Goal: Task Accomplishment & Management: Complete application form

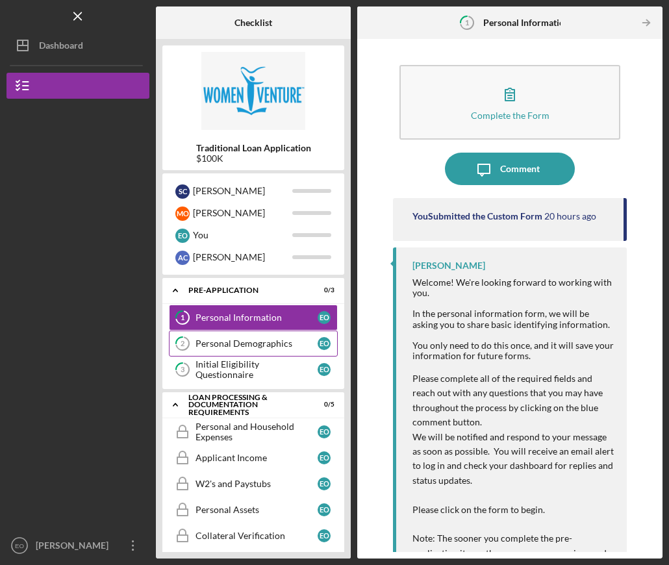
click at [239, 337] on link "2 Personal Demographics E O" at bounding box center [253, 343] width 169 height 26
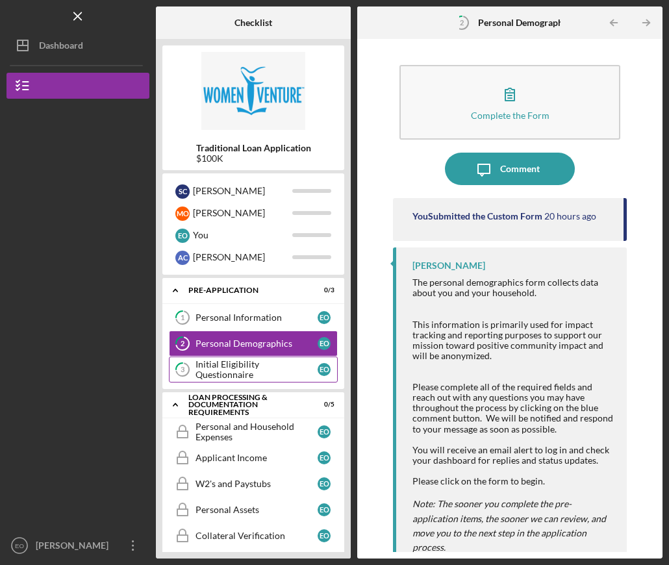
click at [245, 369] on div "Initial Eligibility Questionnaire" at bounding box center [256, 369] width 122 height 21
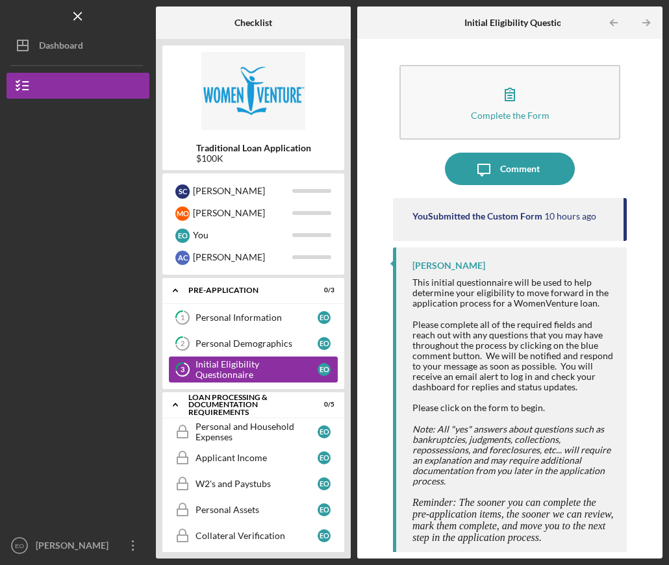
scroll to position [6, 0]
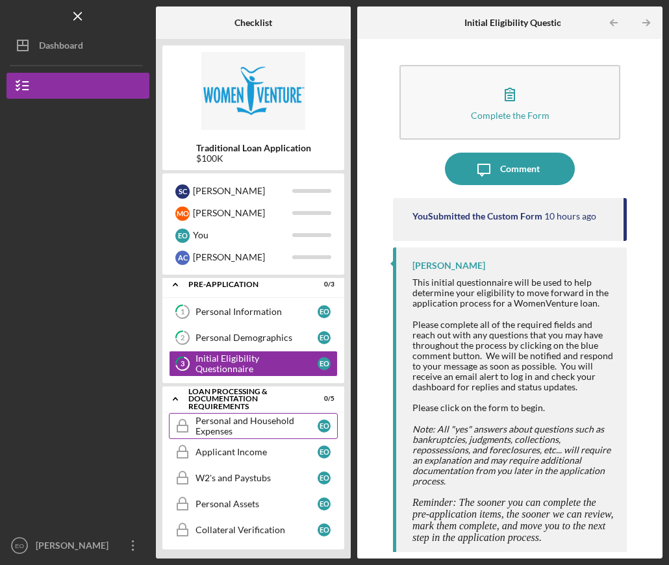
click at [242, 415] on div "Personal and Household Expenses" at bounding box center [256, 425] width 122 height 21
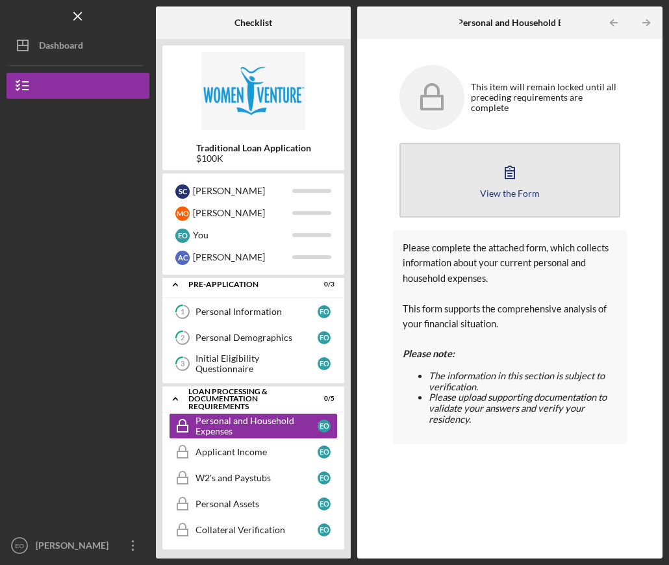
click at [515, 204] on button "View the Form Form" at bounding box center [509, 180] width 221 height 75
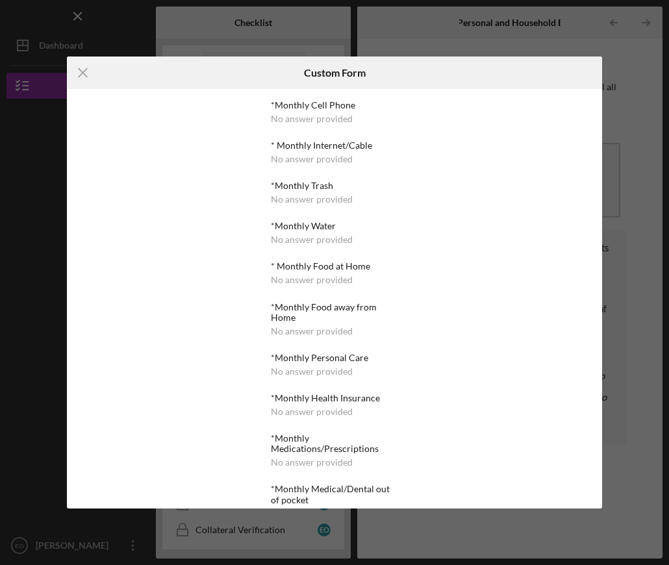
scroll to position [325, 0]
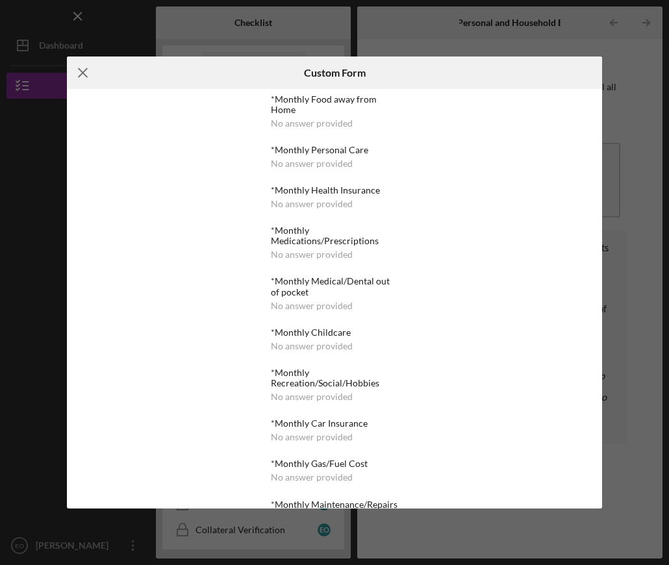
click at [77, 74] on icon "Icon/Menu Close" at bounding box center [83, 72] width 32 height 32
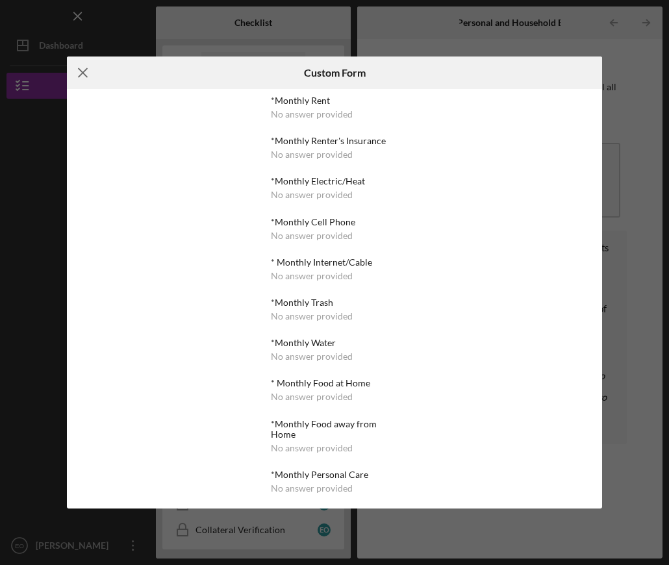
click at [83, 67] on icon "Icon/Menu Close" at bounding box center [83, 72] width 32 height 32
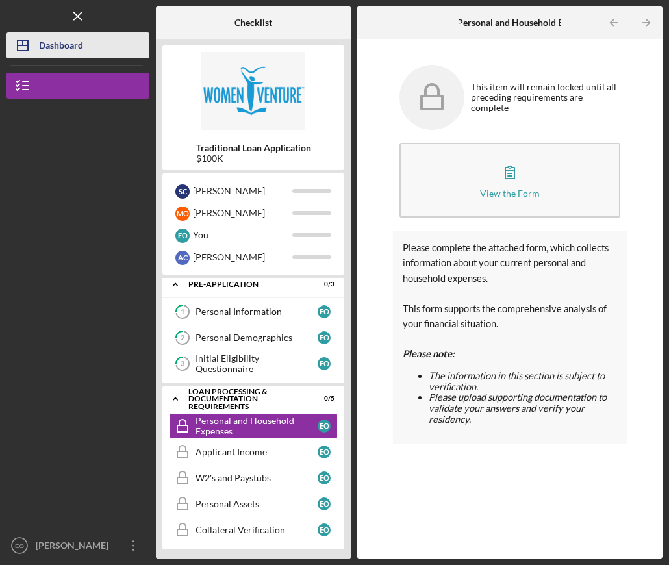
click at [69, 49] on div "Dashboard" at bounding box center [61, 46] width 44 height 29
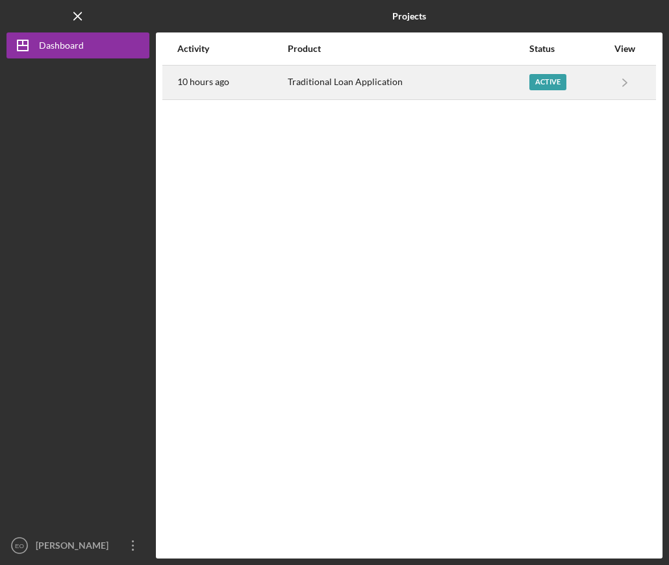
click at [274, 81] on div "10 hours ago" at bounding box center [231, 82] width 109 height 32
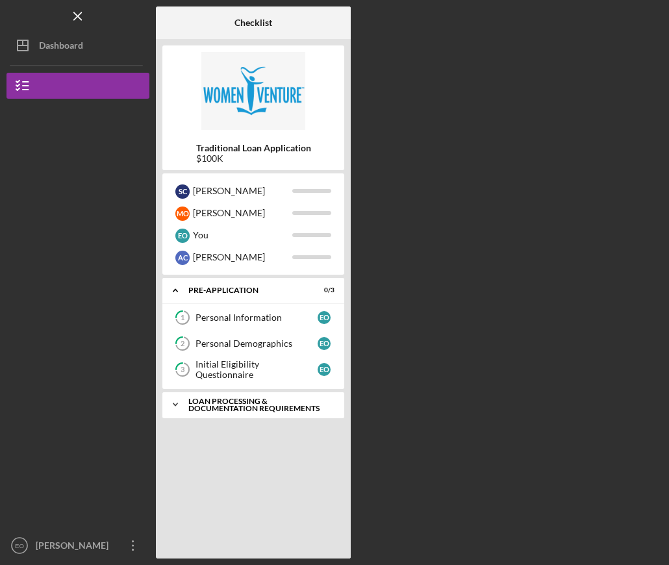
click at [177, 407] on icon "Icon/Expander" at bounding box center [175, 404] width 26 height 26
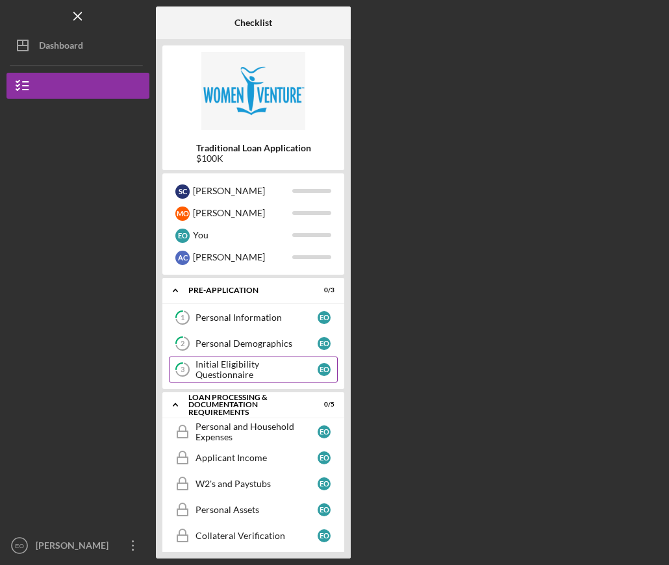
click at [210, 359] on link "3 Initial Eligibility Questionnaire E O" at bounding box center [253, 369] width 169 height 26
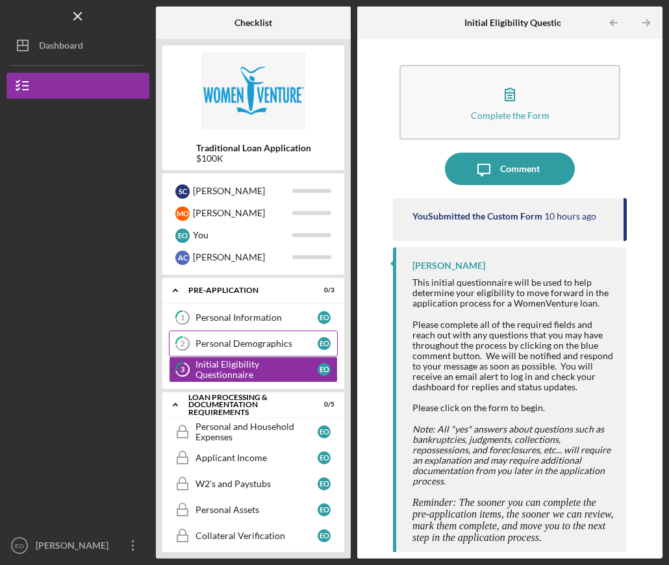
click at [214, 347] on div "Personal Demographics" at bounding box center [256, 343] width 122 height 10
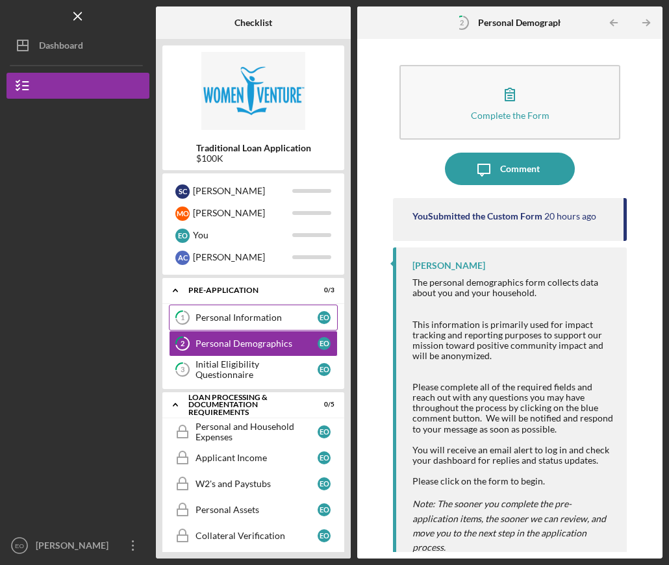
click at [218, 321] on div "Personal Information" at bounding box center [256, 317] width 122 height 10
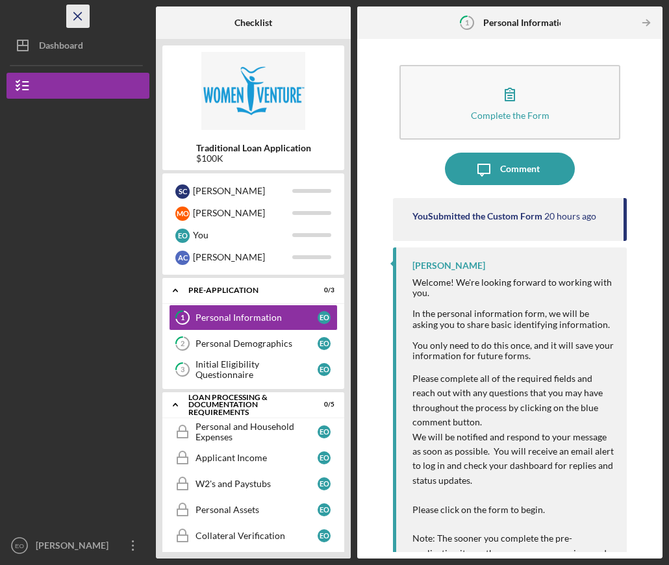
click at [83, 20] on icon "Icon/Menu Close" at bounding box center [78, 16] width 29 height 29
